Goal: Use online tool/utility: Utilize a website feature to perform a specific function

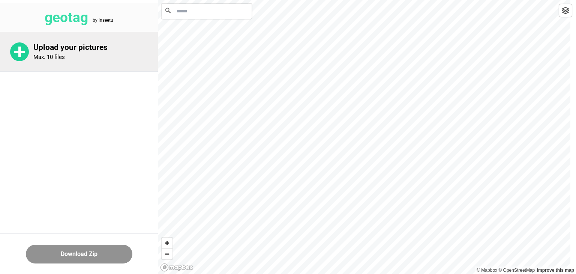
click at [89, 62] on div "Upload your pictures Max. 10 files" at bounding box center [79, 51] width 158 height 39
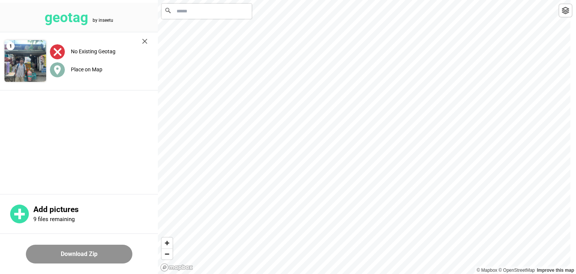
click at [84, 72] on label "Place on Map" at bounding box center [86, 69] width 31 height 6
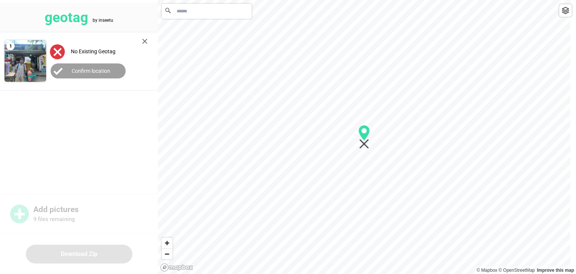
click at [78, 73] on label "Confirm location" at bounding box center [91, 71] width 39 height 6
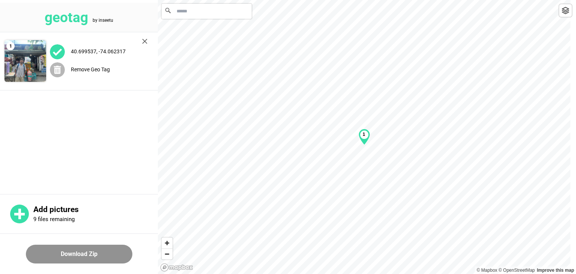
click at [88, 70] on label "Remove Geo Tag" at bounding box center [90, 69] width 39 height 6
click at [88, 70] on label "Place on Map" at bounding box center [86, 69] width 31 height 6
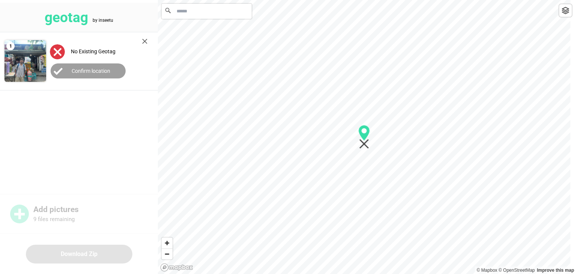
click at [88, 70] on label "Confirm location" at bounding box center [91, 71] width 39 height 6
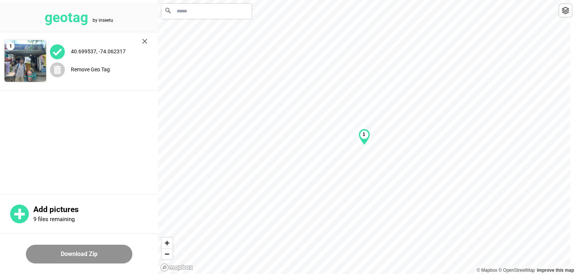
click at [366, 140] on div "1" at bounding box center [364, 137] width 12 height 16
drag, startPoint x: 361, startPoint y: 137, endPoint x: 406, endPoint y: 141, distance: 45.2
click at [406, 141] on div "1" at bounding box center [407, 140] width 12 height 16
drag, startPoint x: 406, startPoint y: 141, endPoint x: 376, endPoint y: 142, distance: 30.4
click at [376, 142] on div "1" at bounding box center [375, 141] width 12 height 16
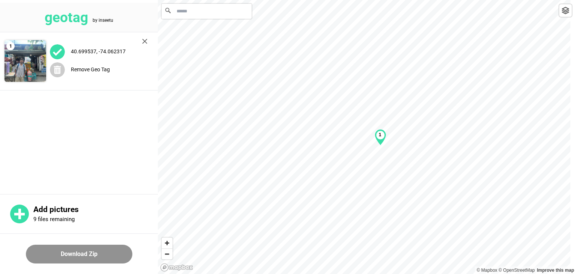
drag, startPoint x: 139, startPoint y: 42, endPoint x: 143, endPoint y: 41, distance: 4.2
click at [143, 41] on img at bounding box center [144, 41] width 5 height 5
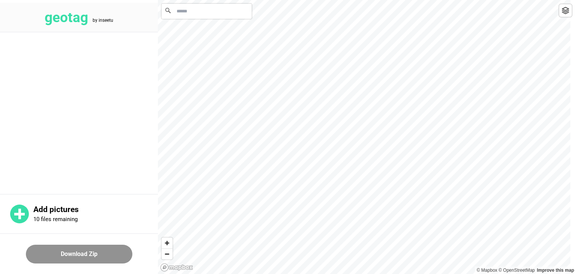
drag, startPoint x: 70, startPoint y: 218, endPoint x: 46, endPoint y: 77, distance: 142.6
click at [46, 77] on main at bounding box center [79, 112] width 158 height 160
